Goal: Transaction & Acquisition: Book appointment/travel/reservation

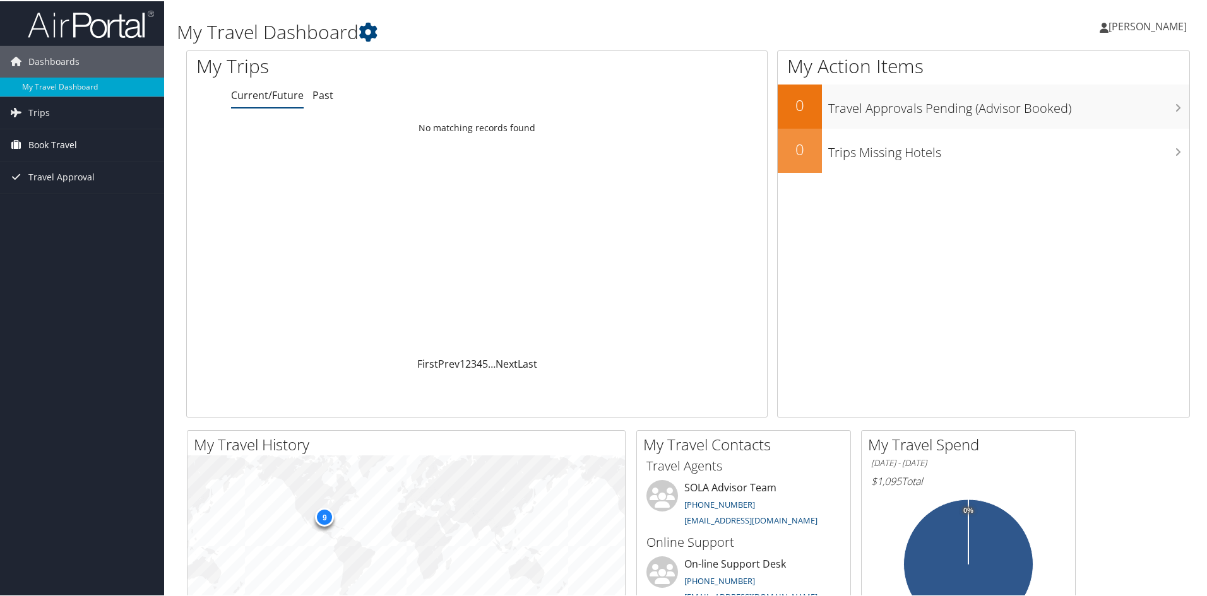
click at [57, 140] on span "Book Travel" at bounding box center [52, 144] width 49 height 32
click at [65, 184] on link "Book/Manage Online Trips" at bounding box center [82, 188] width 164 height 19
